Goal: Obtain resource: Download file/media

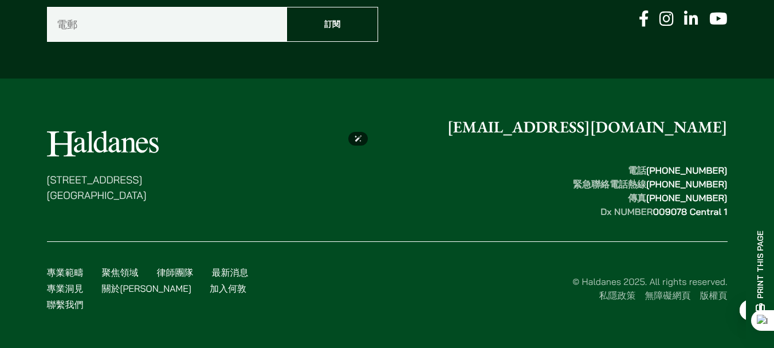
scroll to position [6131, 0]
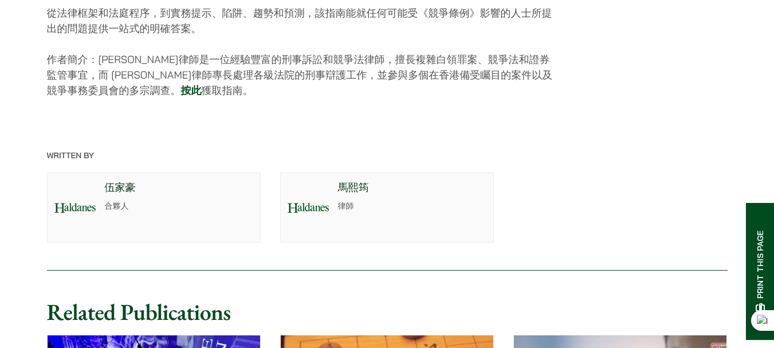
scroll to position [573, 0]
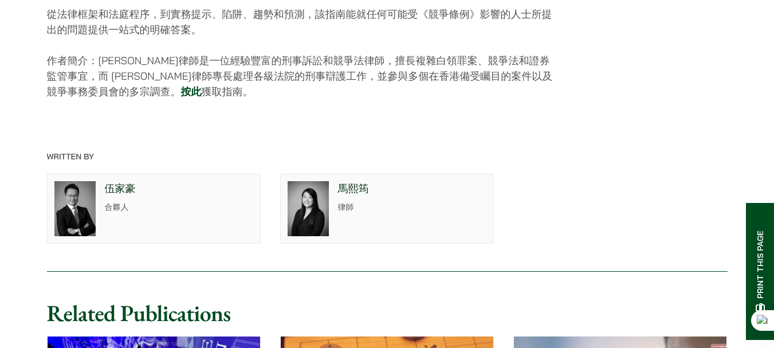
click at [202, 98] on link "按此" at bounding box center [191, 91] width 21 height 13
